Goal: Navigation & Orientation: Find specific page/section

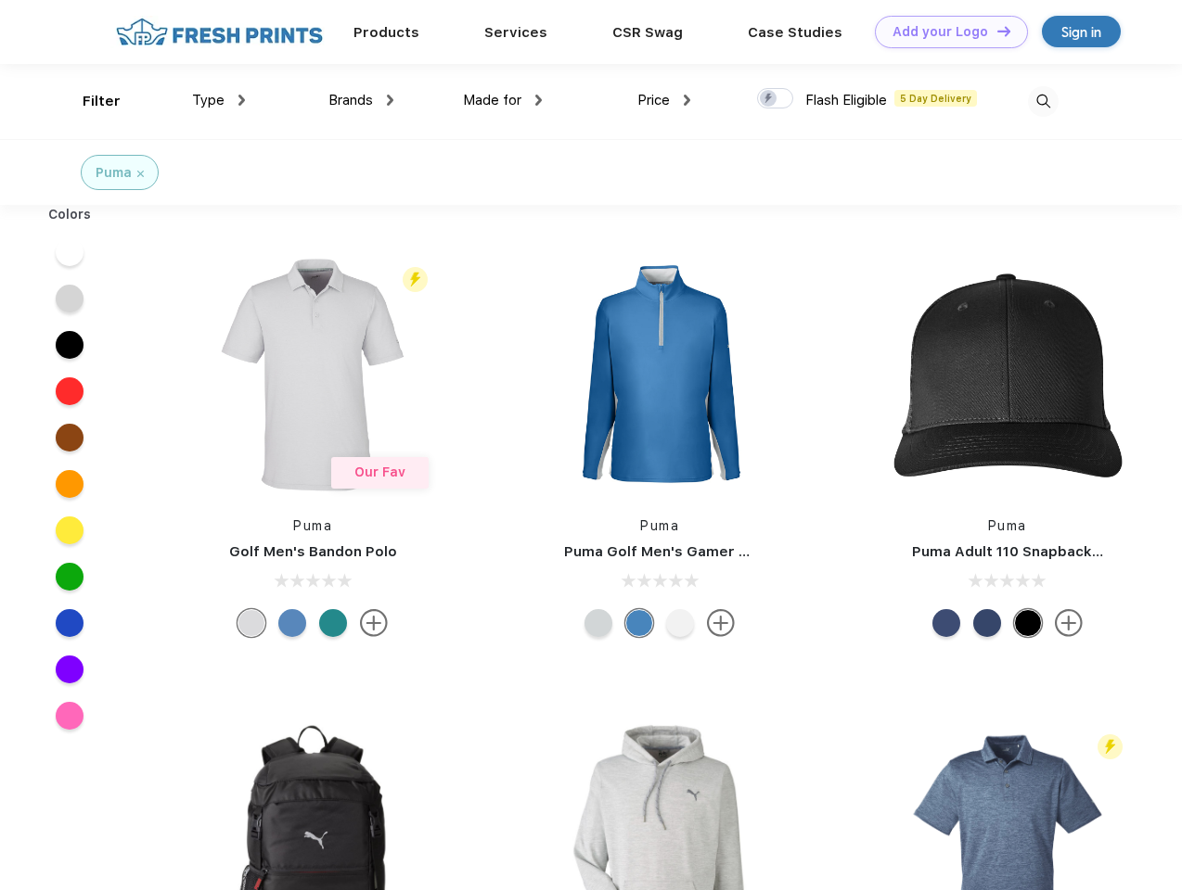
click at [944, 32] on link "Add your Logo Design Tool" at bounding box center [951, 32] width 153 height 32
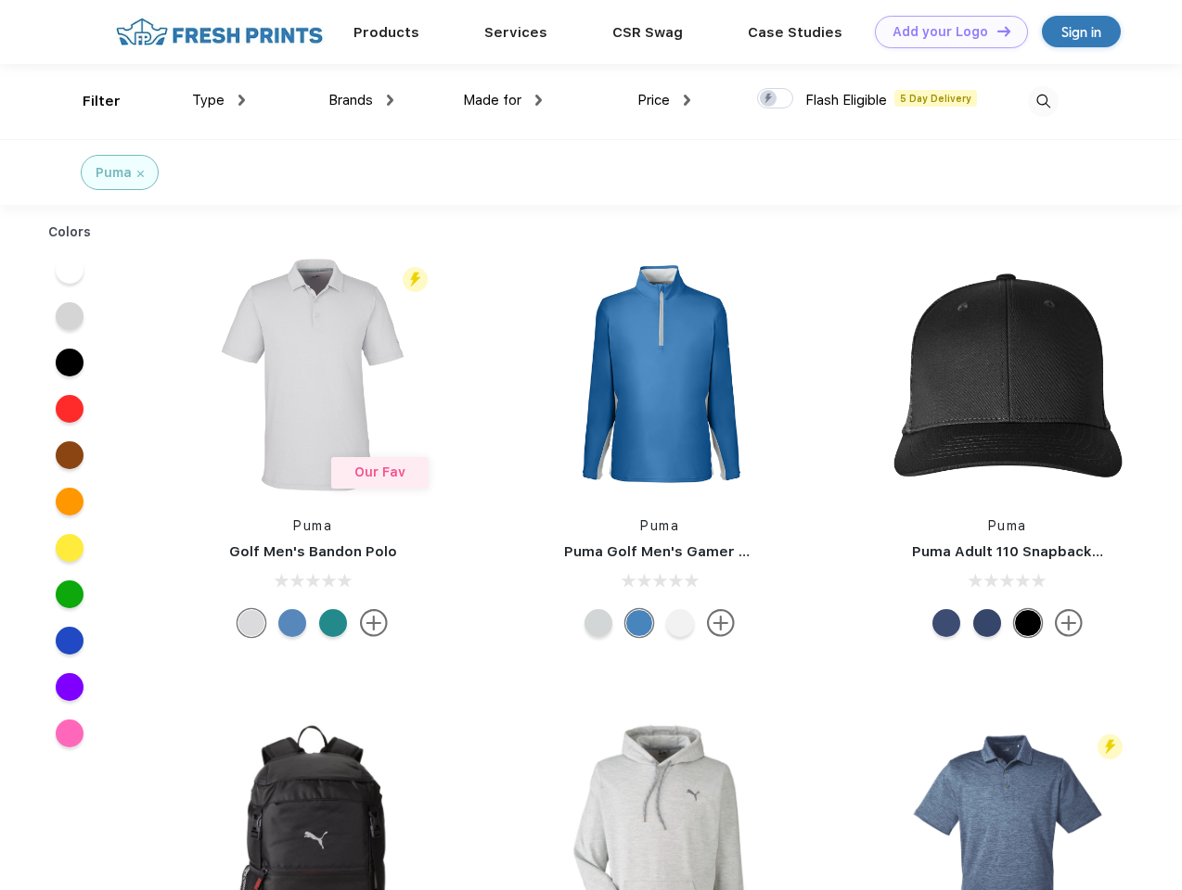
click at [0, 0] on div "Design Tool" at bounding box center [0, 0] width 0 height 0
click at [995, 31] on link "Add your Logo Design Tool" at bounding box center [951, 32] width 153 height 32
click at [89, 101] on div "Filter" at bounding box center [102, 101] width 38 height 21
click at [219, 100] on span "Type" at bounding box center [208, 100] width 32 height 17
click at [361, 100] on span "Brands" at bounding box center [350, 100] width 45 height 17
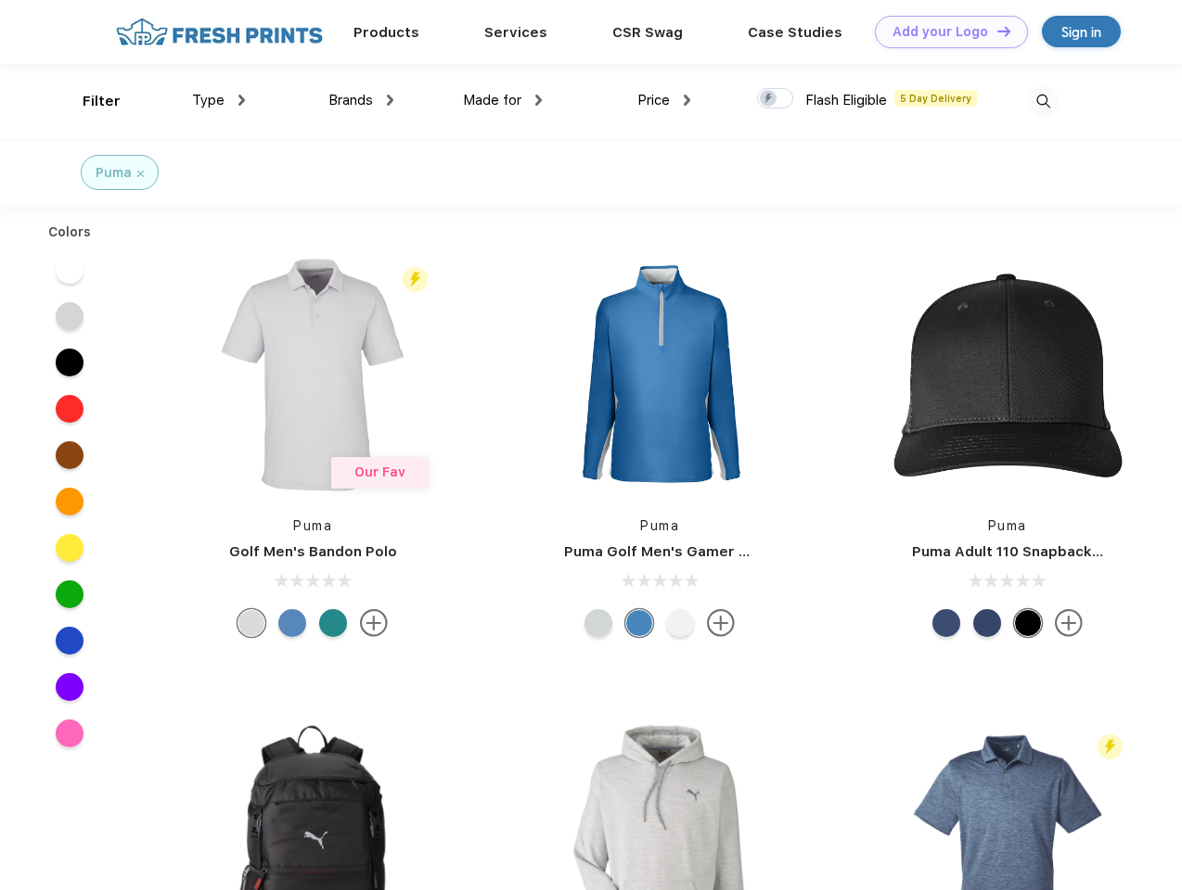
click at [503, 100] on span "Made for" at bounding box center [492, 100] width 58 height 17
click at [664, 100] on span "Price" at bounding box center [653, 100] width 32 height 17
click at [775, 99] on div at bounding box center [775, 98] width 36 height 20
click at [769, 99] on input "checkbox" at bounding box center [763, 93] width 12 height 12
click at [1042, 101] on img at bounding box center [1043, 101] width 31 height 31
